Goal: Transaction & Acquisition: Purchase product/service

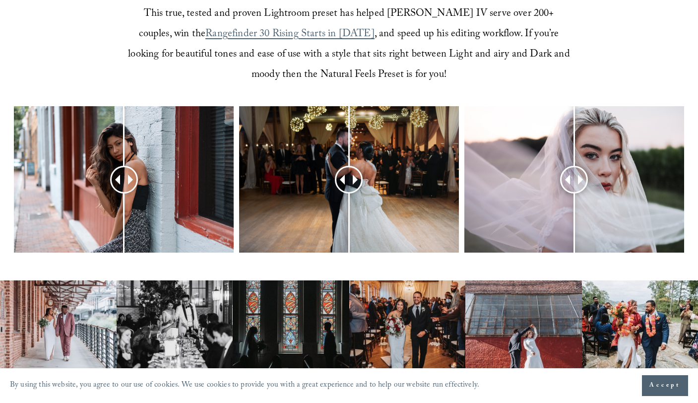
scroll to position [386, 0]
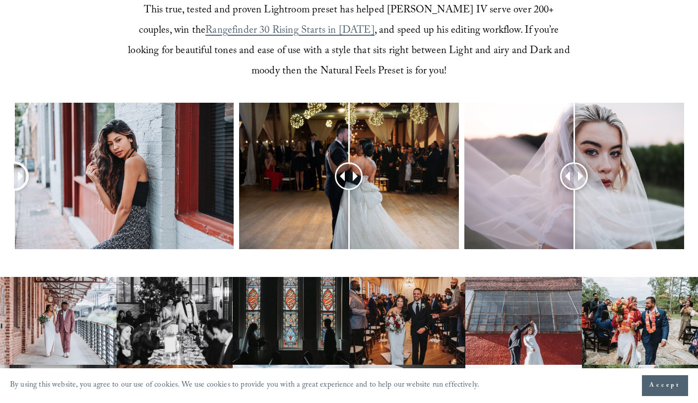
drag, startPoint x: 122, startPoint y: 180, endPoint x: 6, endPoint y: 147, distance: 120.6
click at [6, 147] on div at bounding box center [349, 189] width 698 height 173
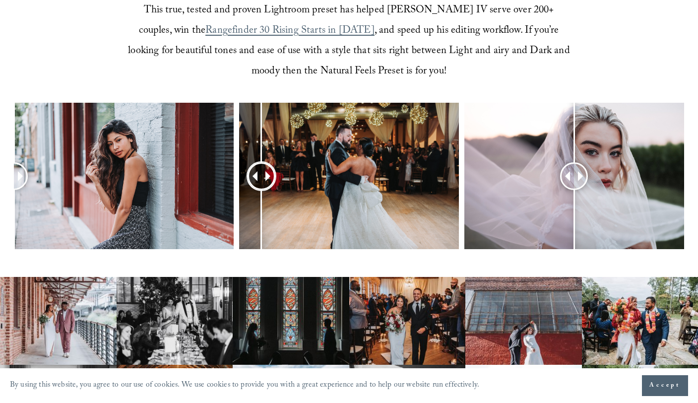
drag, startPoint x: 347, startPoint y: 173, endPoint x: 260, endPoint y: 157, distance: 87.7
click at [261, 163] on div at bounding box center [260, 175] width 25 height 25
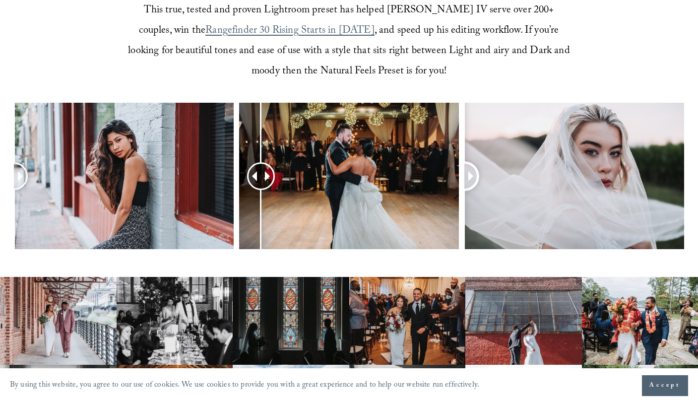
drag, startPoint x: 571, startPoint y: 179, endPoint x: 463, endPoint y: 172, distance: 108.3
click at [463, 172] on div at bounding box center [349, 189] width 698 height 173
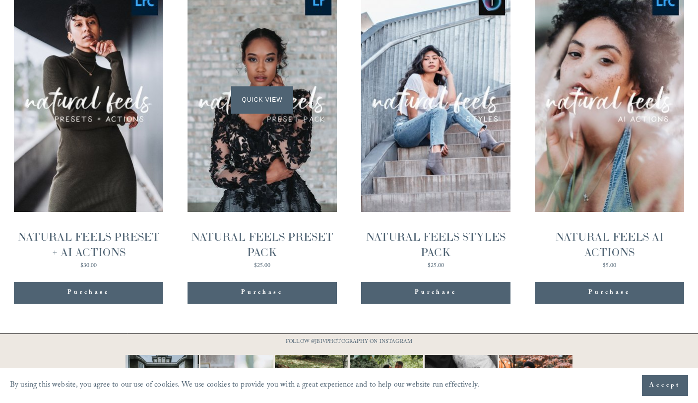
scroll to position [1012, 0]
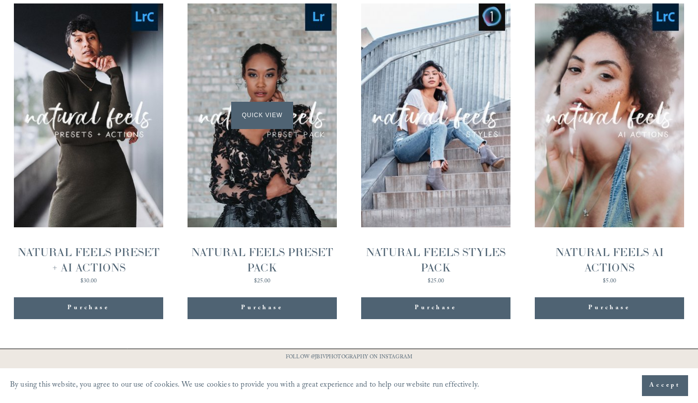
click at [267, 123] on span "Quick View" at bounding box center [262, 115] width 62 height 27
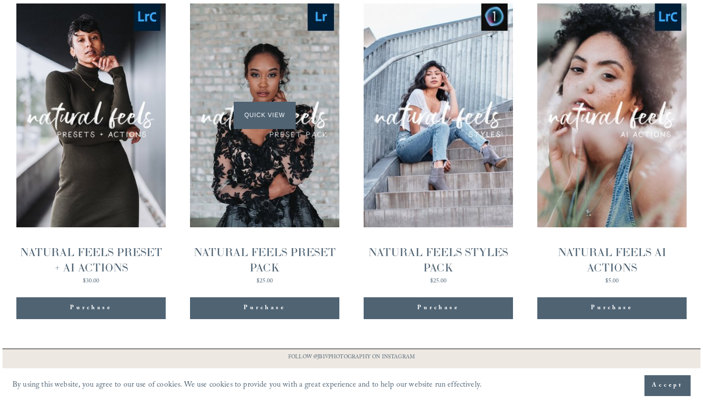
scroll to position [1013, 0]
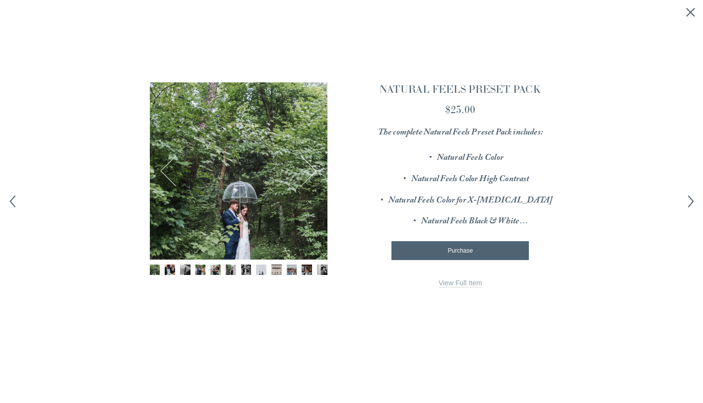
click at [172, 270] on img "Image 2 of 12" at bounding box center [170, 269] width 10 height 10
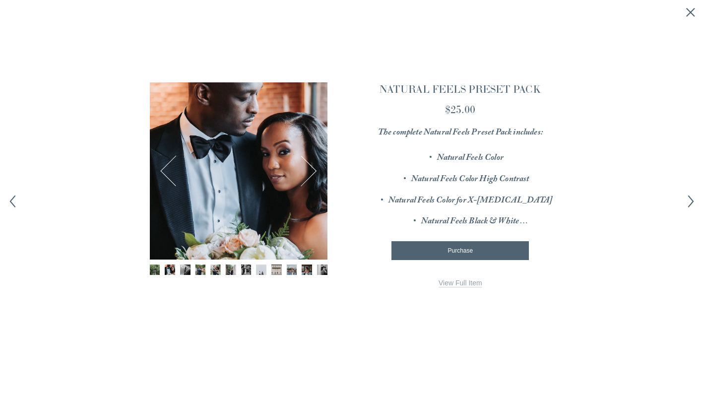
click at [185, 271] on img "Image 3 of 12" at bounding box center [185, 269] width 10 height 10
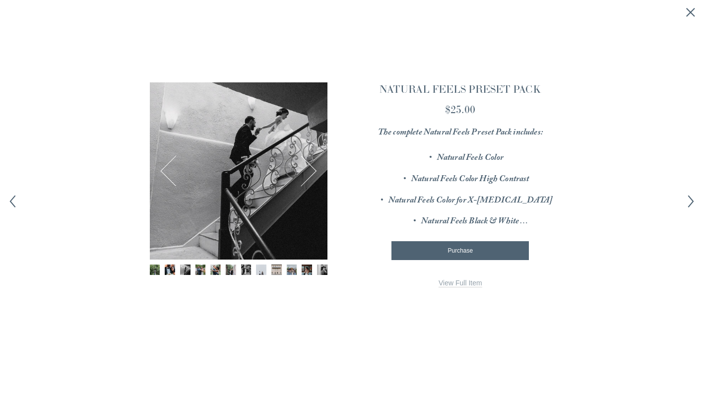
click at [198, 272] on img "Image 4 of 12" at bounding box center [200, 269] width 10 height 10
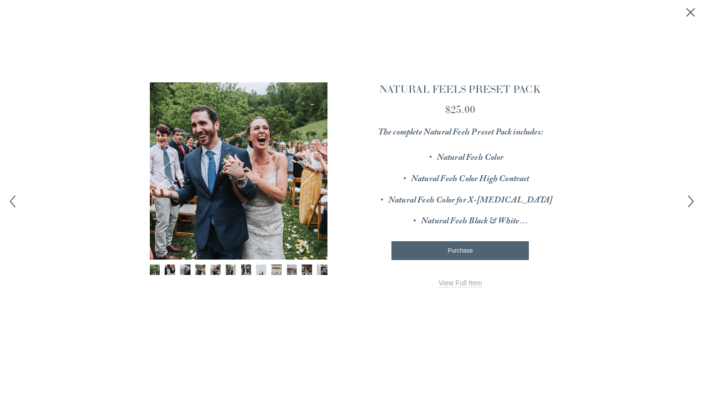
click at [213, 273] on img "Image 5 of 12" at bounding box center [215, 269] width 10 height 10
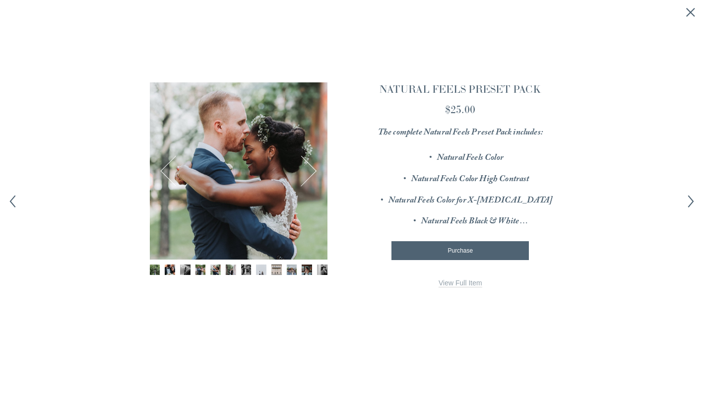
click at [227, 272] on img "Image 6 of 12" at bounding box center [231, 269] width 10 height 10
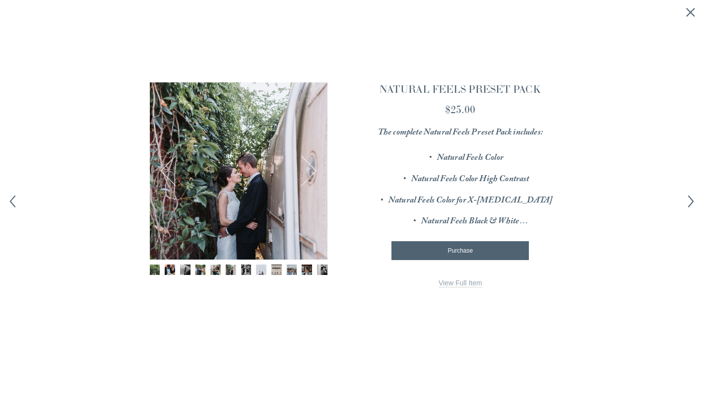
click at [246, 272] on img "Image 7 of 12" at bounding box center [246, 269] width 10 height 10
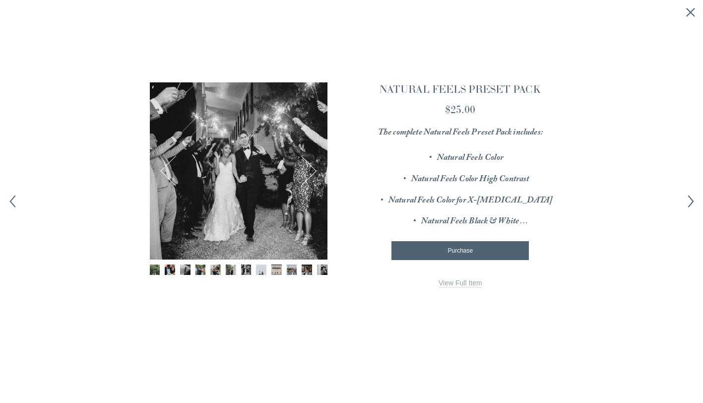
click at [260, 271] on img "Image 8 of 12" at bounding box center [261, 269] width 10 height 10
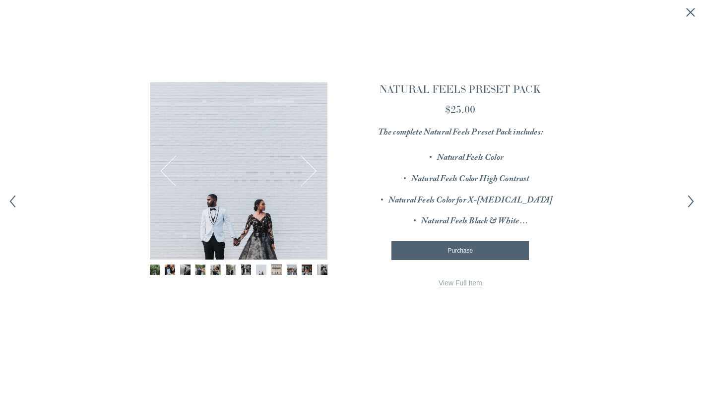
click at [275, 271] on img "Image 9 of 12" at bounding box center [276, 269] width 10 height 10
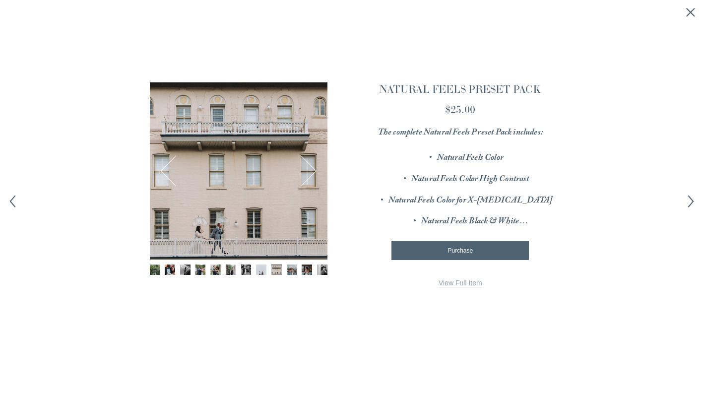
click at [287, 271] on img "Image 10 of 12" at bounding box center [292, 269] width 10 height 10
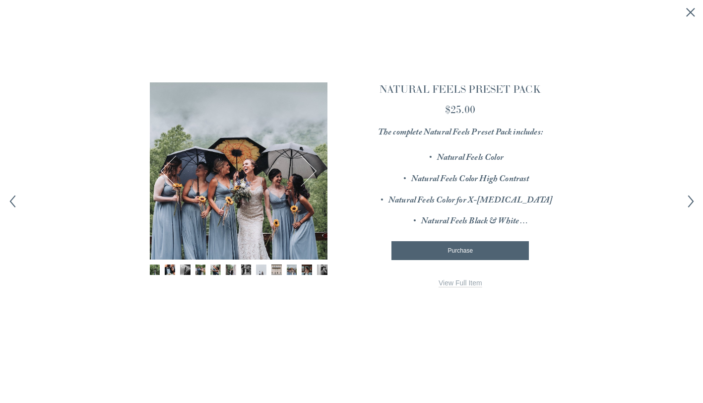
click at [302, 270] on img "Image 11 of 12" at bounding box center [307, 269] width 10 height 10
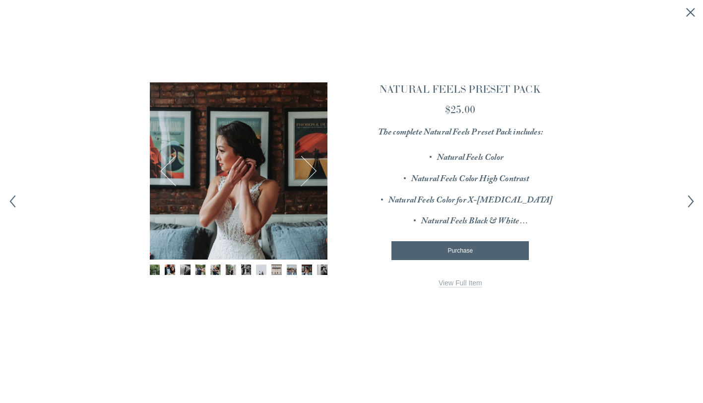
click at [321, 270] on img "Image 12 of 12" at bounding box center [322, 269] width 10 height 10
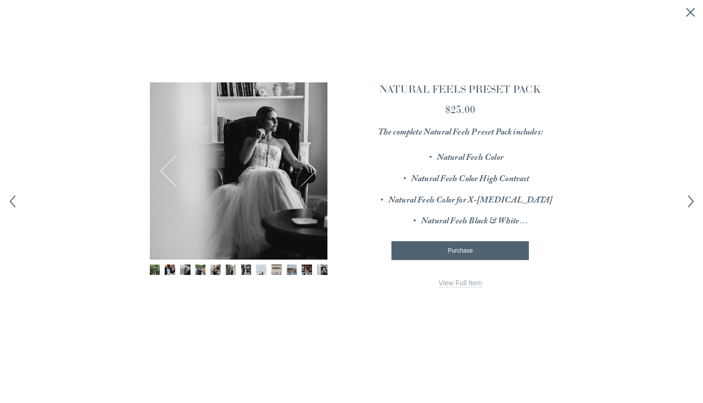
click at [691, 16] on icon "Close quick view" at bounding box center [690, 12] width 10 height 10
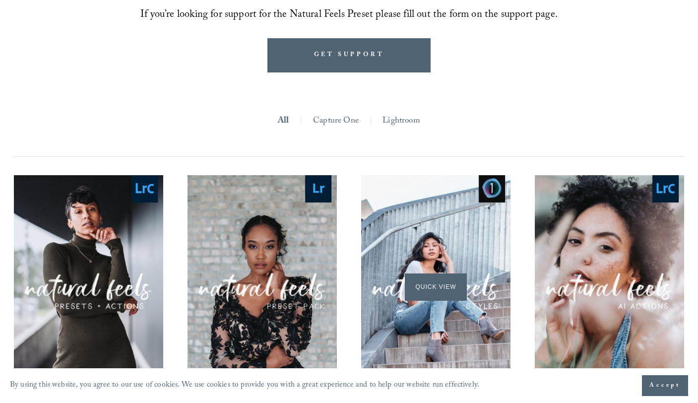
scroll to position [0, 0]
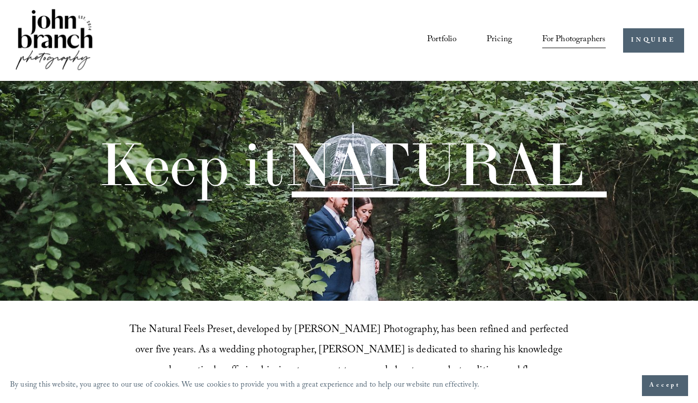
click at [0, 0] on span "Education" at bounding box center [0, 0] width 0 height 0
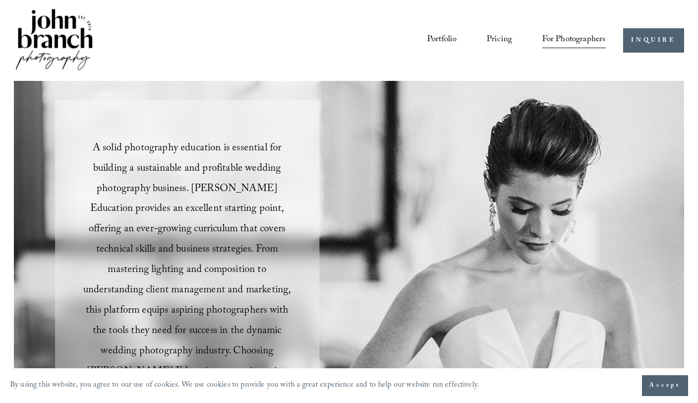
click at [0, 0] on link "Courses" at bounding box center [0, 0] width 0 height 0
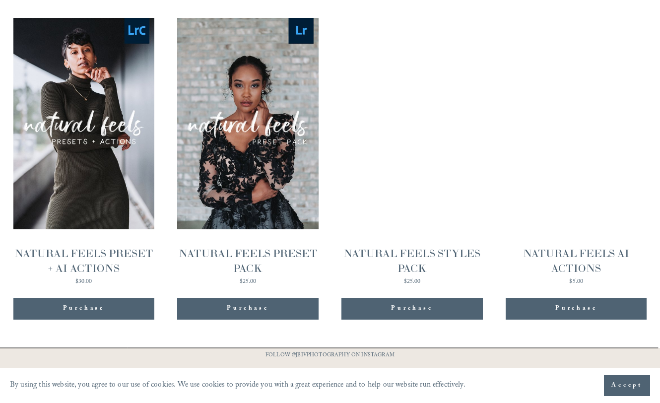
scroll to position [975, 0]
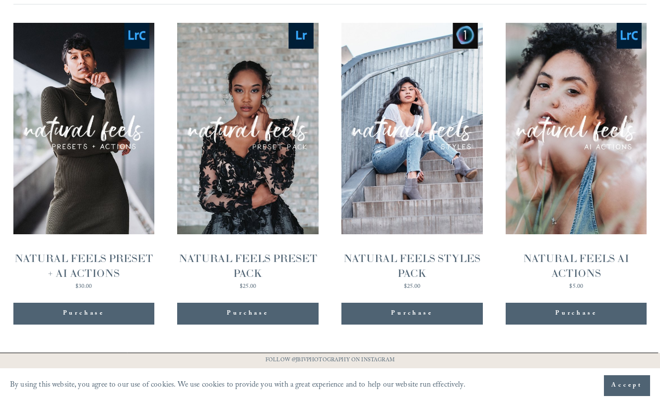
click at [121, 251] on div "NATURAL FEELS PRESET + AI ACTIONS" at bounding box center [83, 266] width 141 height 30
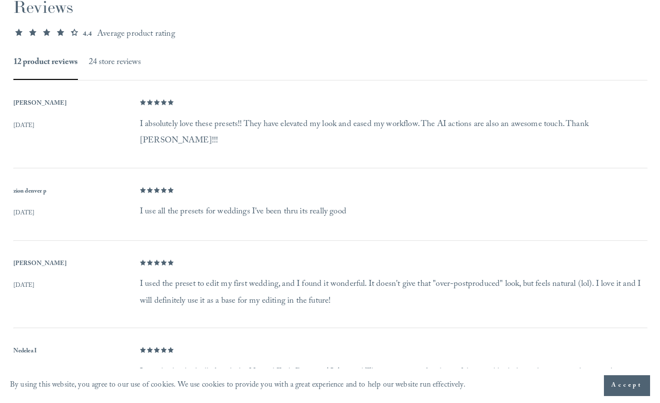
scroll to position [804, 0]
